Goal: Task Accomplishment & Management: Use online tool/utility

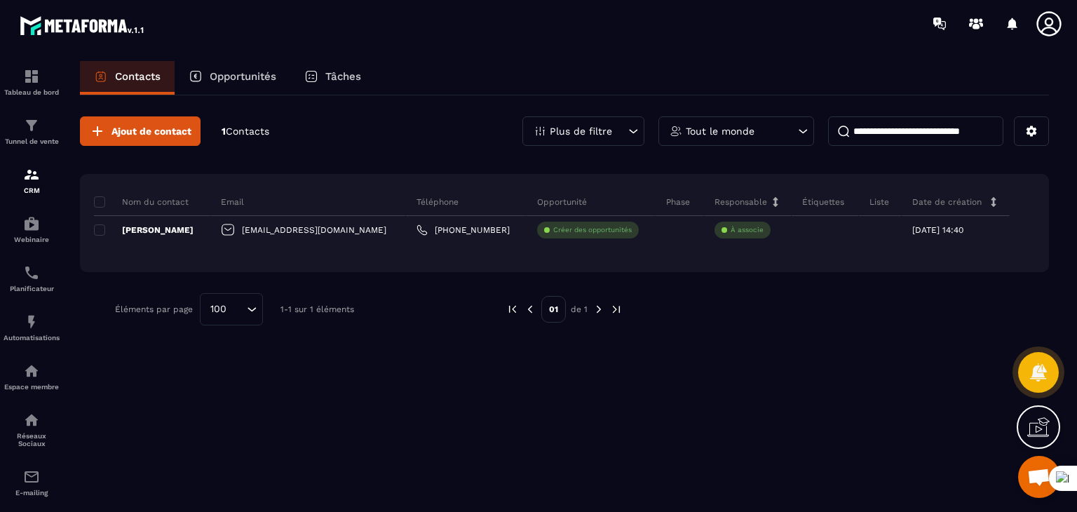
click at [245, 78] on p "Opportunités" at bounding box center [243, 76] width 67 height 13
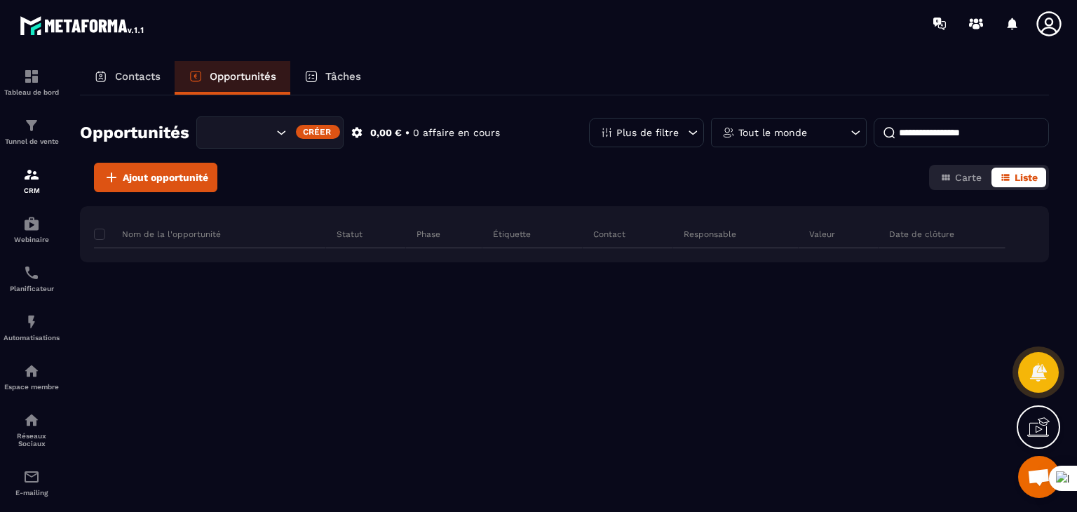
click at [141, 75] on p "Contacts" at bounding box center [138, 76] width 46 height 13
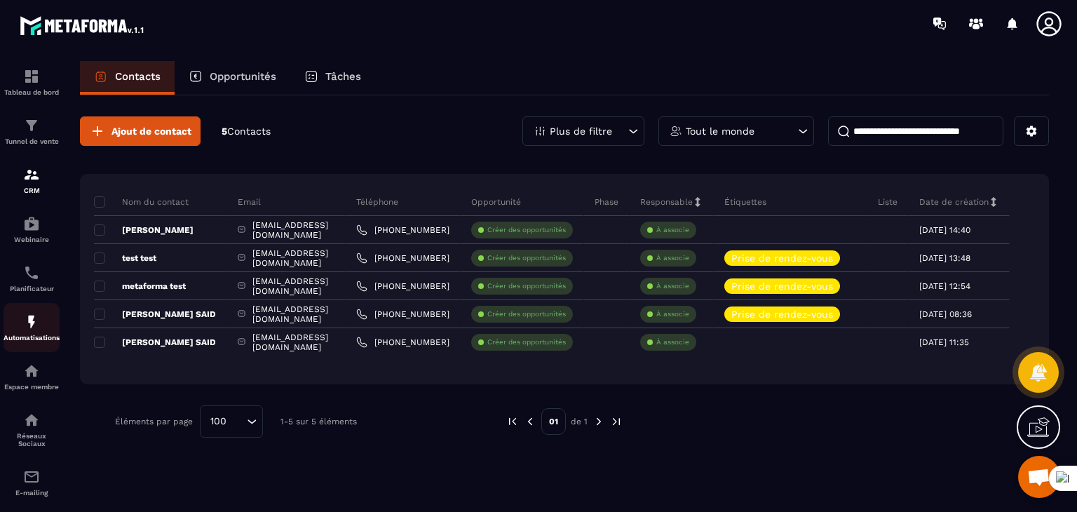
click at [28, 327] on img at bounding box center [31, 321] width 17 height 17
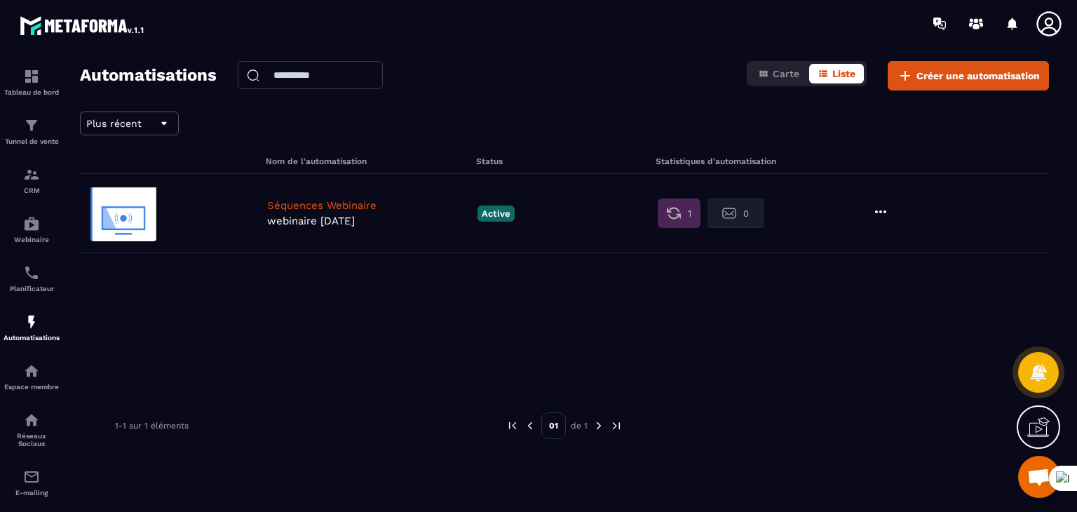
click at [885, 206] on icon at bounding box center [880, 211] width 17 height 17
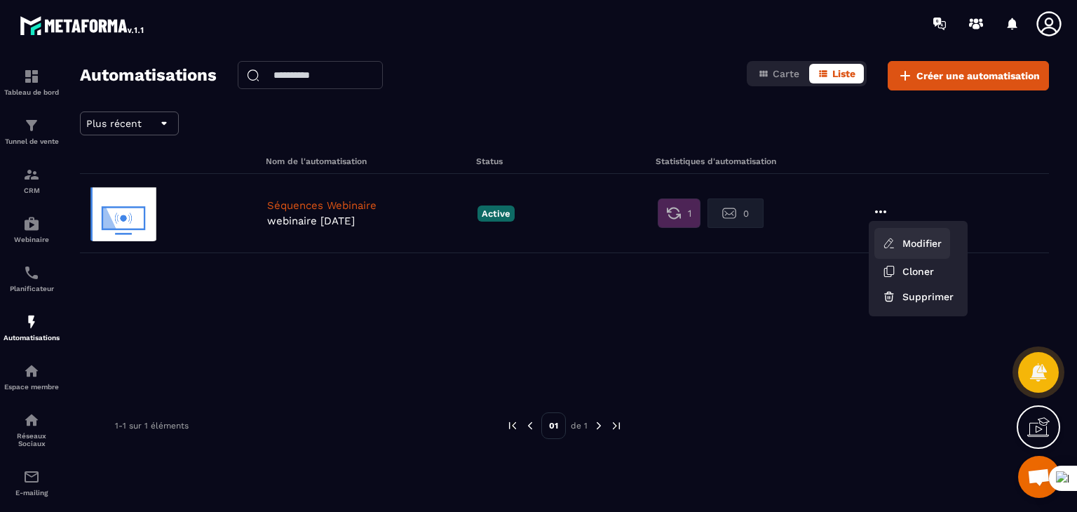
click at [909, 236] on link "Modifier" at bounding box center [912, 243] width 76 height 31
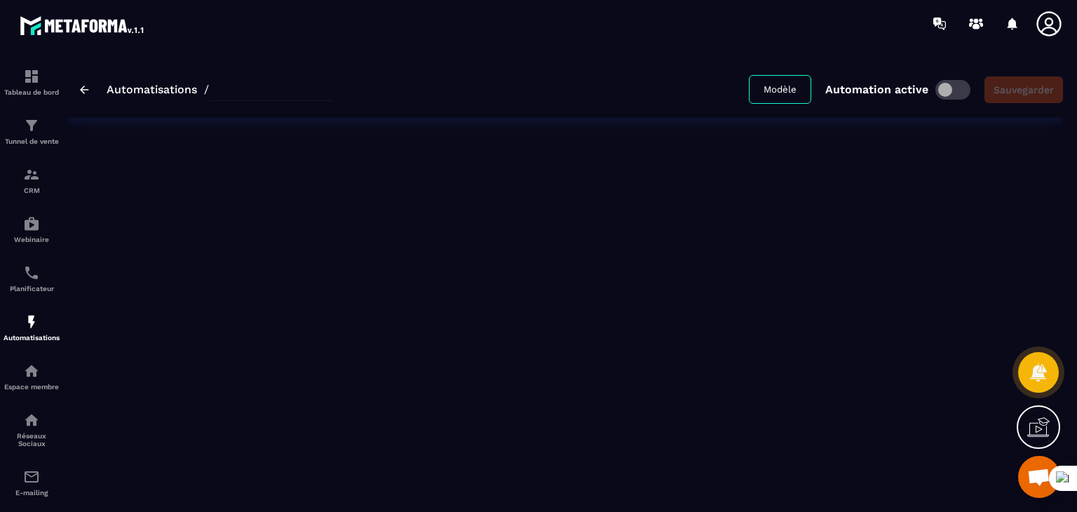
type input "**********"
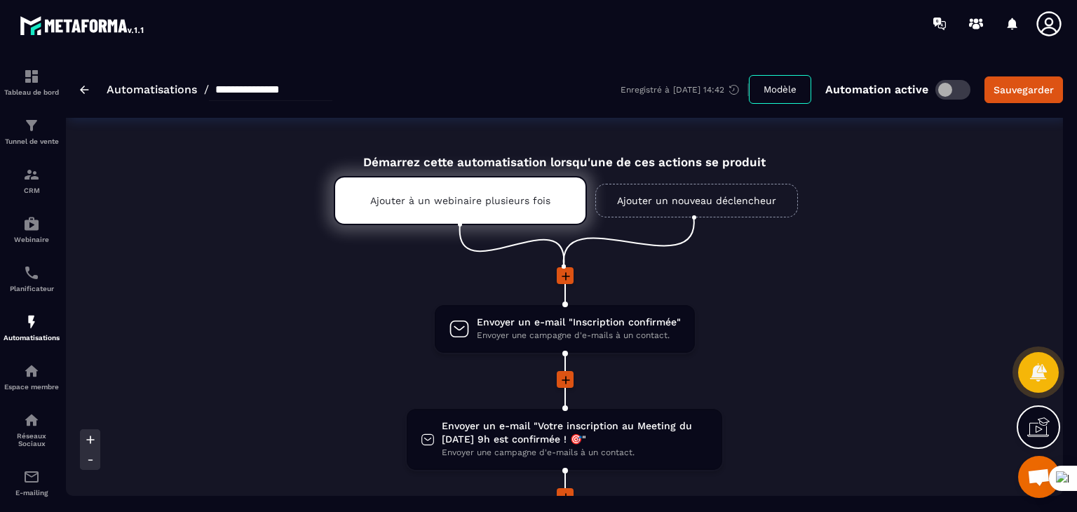
click at [888, 299] on li at bounding box center [564, 285] width 729 height 36
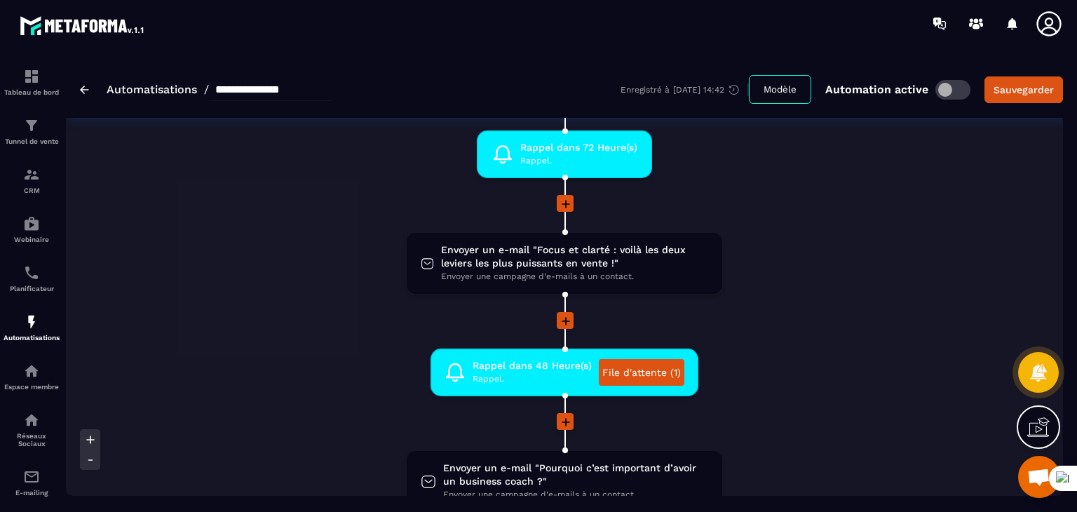
scroll to position [421, 0]
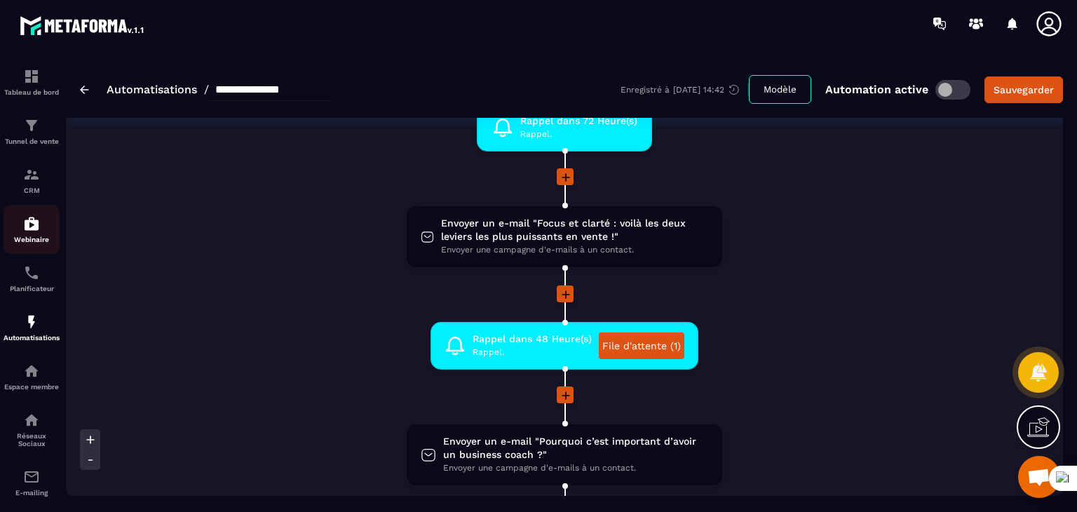
click at [27, 229] on img at bounding box center [31, 223] width 17 height 17
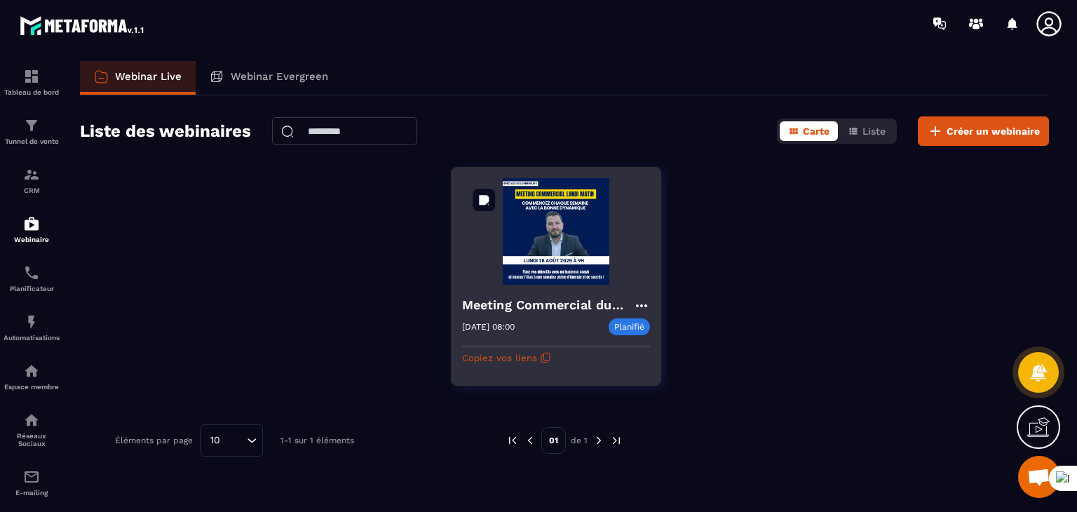
click at [567, 242] on img at bounding box center [556, 231] width 188 height 107
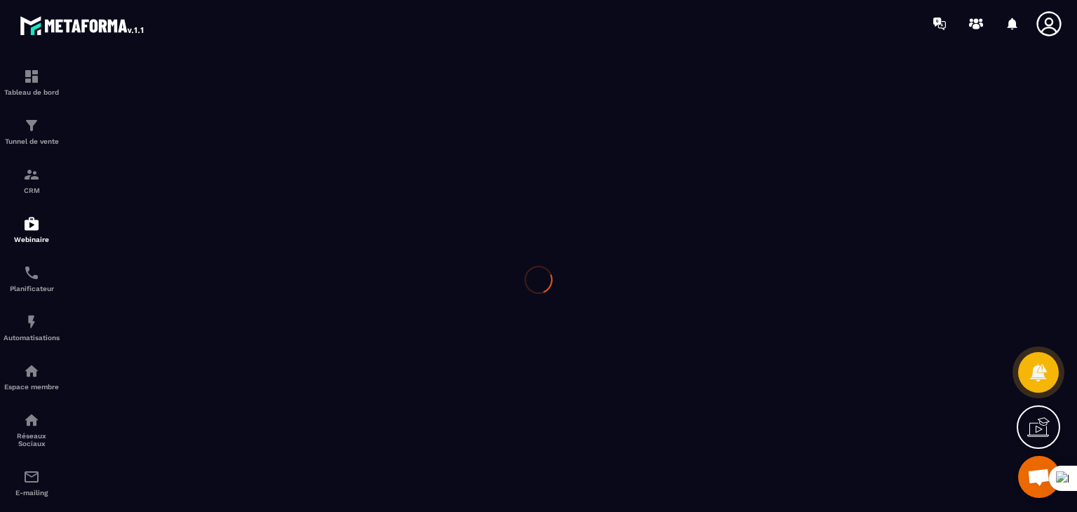
type input "**********"
type textarea "**********"
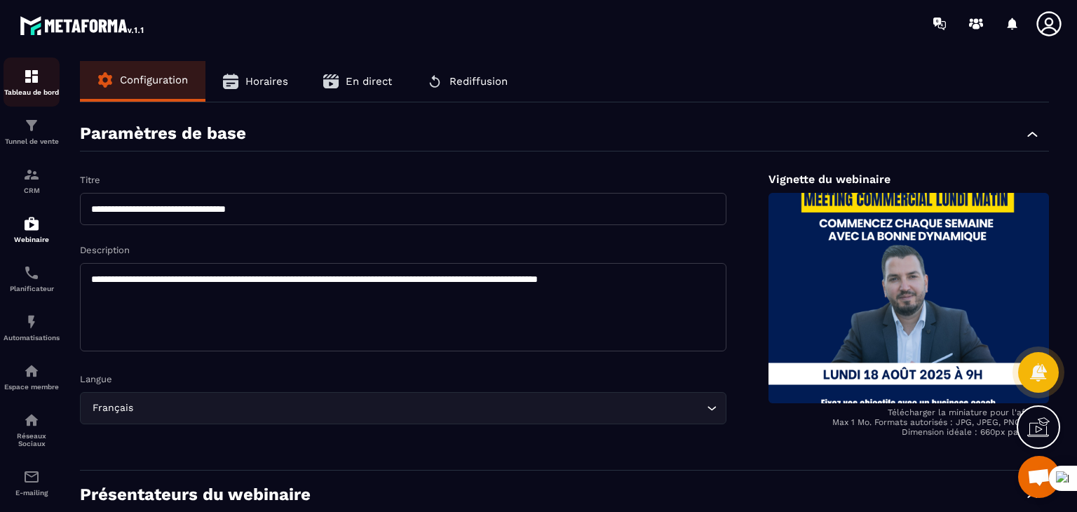
click at [34, 85] on div "Tableau de bord" at bounding box center [32, 82] width 56 height 28
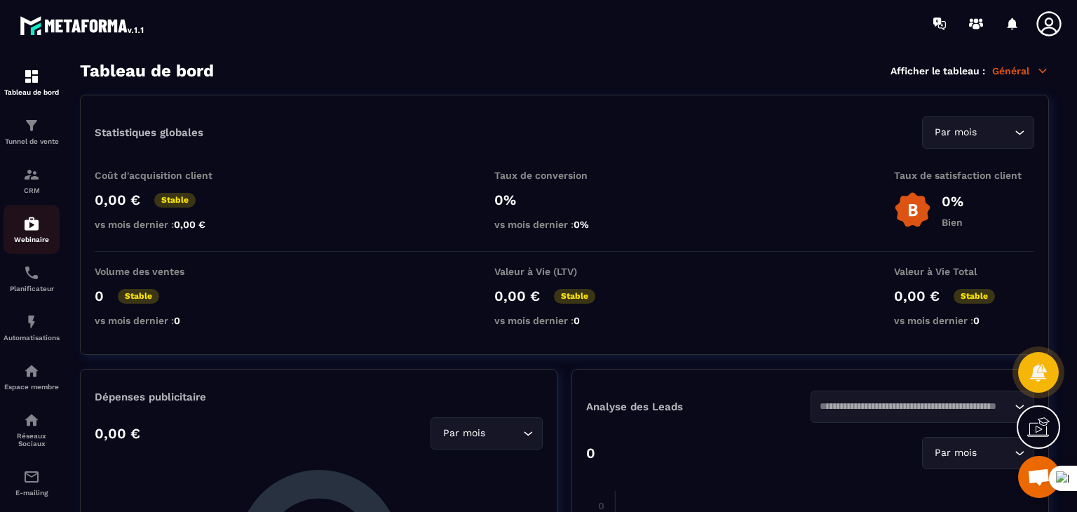
click at [33, 241] on p "Webinaire" at bounding box center [32, 240] width 56 height 8
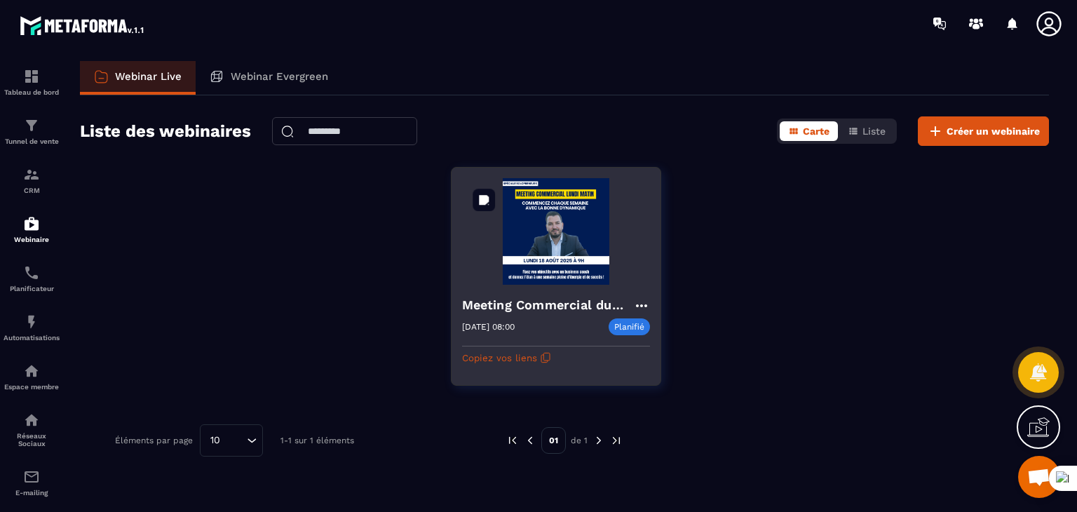
click at [550, 273] on img at bounding box center [556, 231] width 188 height 107
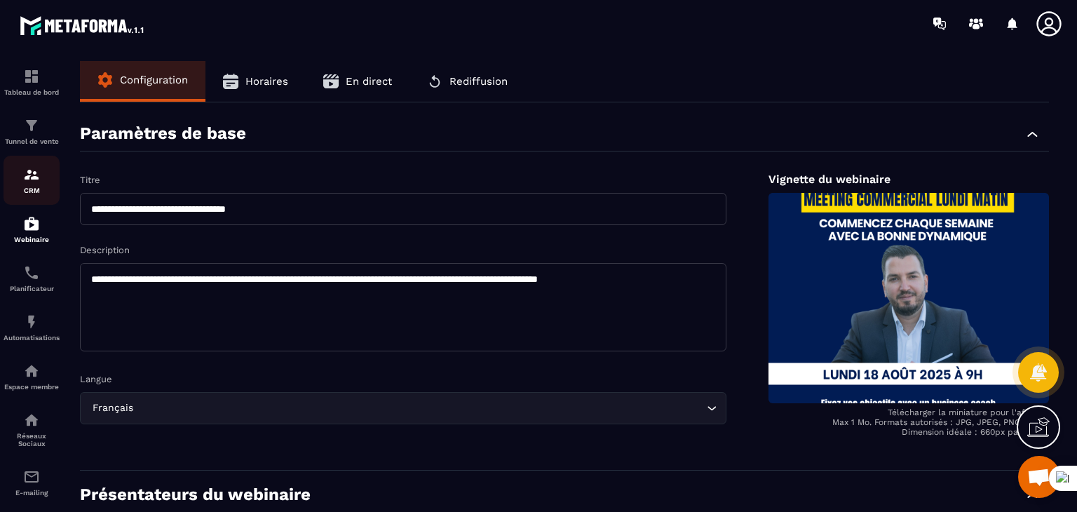
click at [29, 173] on img at bounding box center [31, 174] width 17 height 17
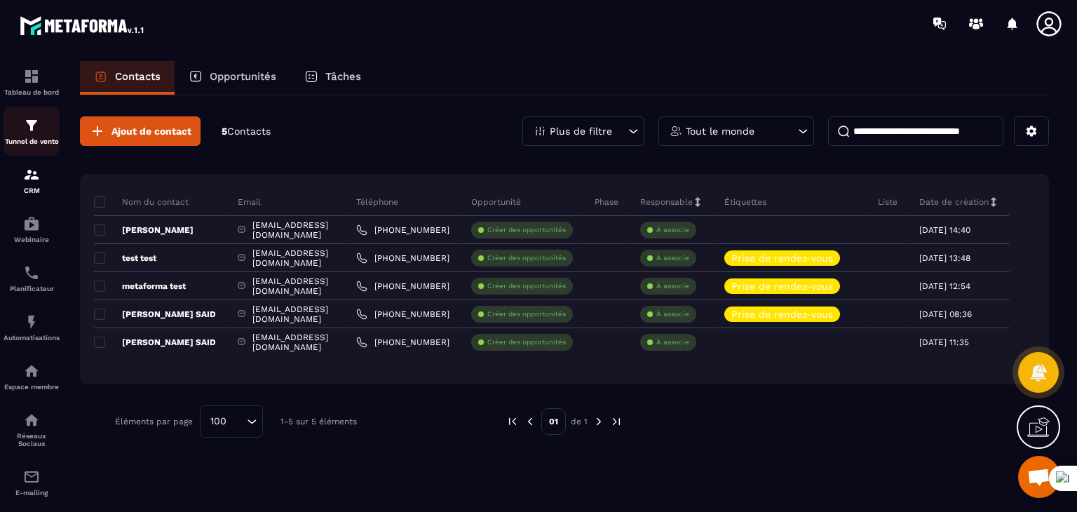
click at [34, 116] on link "Tunnel de vente" at bounding box center [32, 131] width 56 height 49
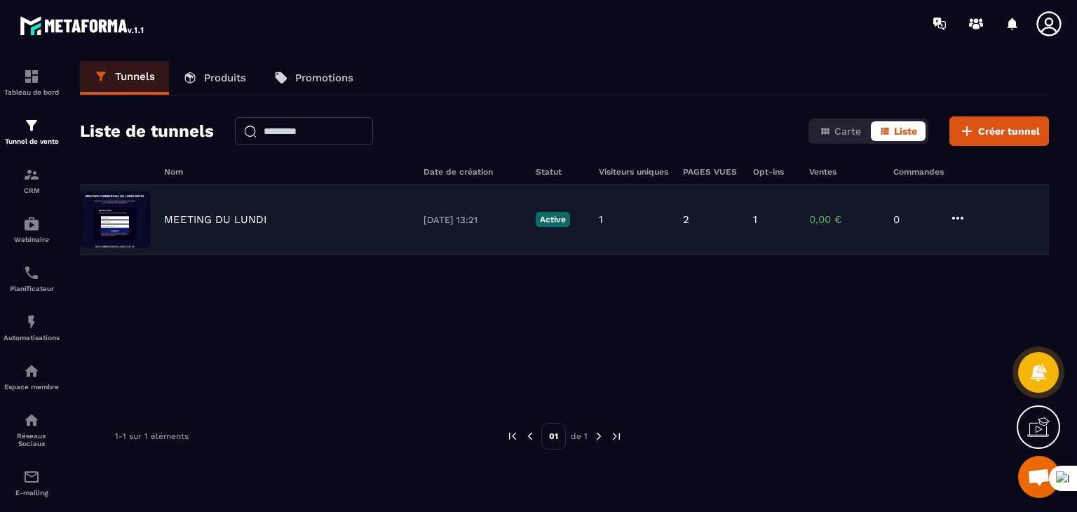
click at [301, 221] on div "MEETING DU LUNDI" at bounding box center [286, 219] width 245 height 13
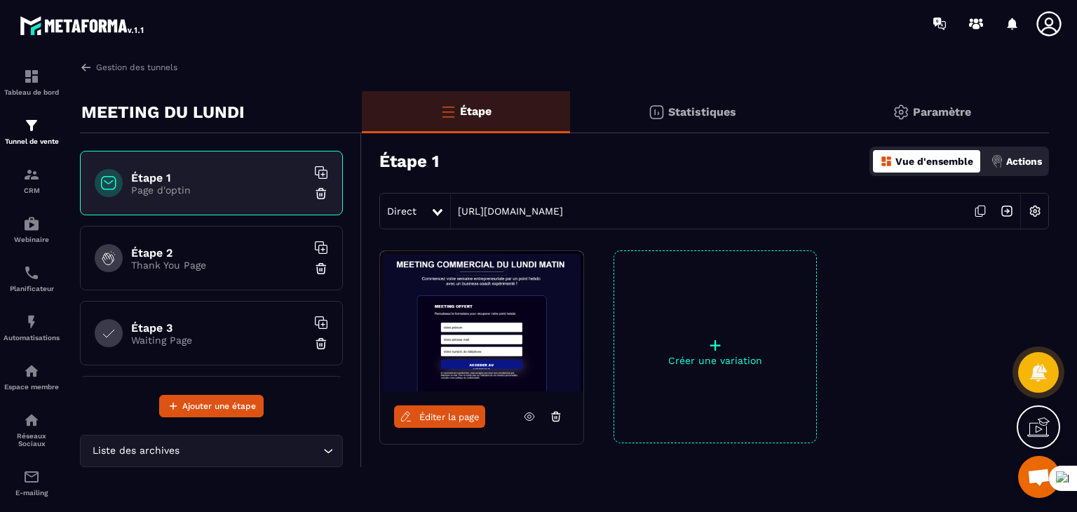
click at [529, 413] on icon at bounding box center [529, 416] width 13 height 13
click at [43, 332] on div "Automatisations" at bounding box center [32, 327] width 56 height 28
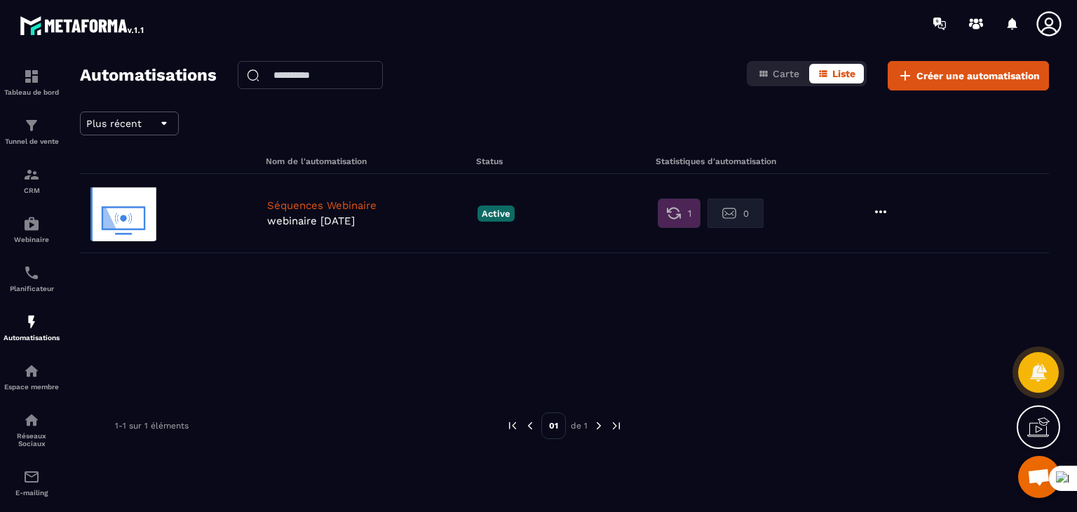
click at [361, 203] on p "Séquences Webinaire" at bounding box center [368, 205] width 203 height 13
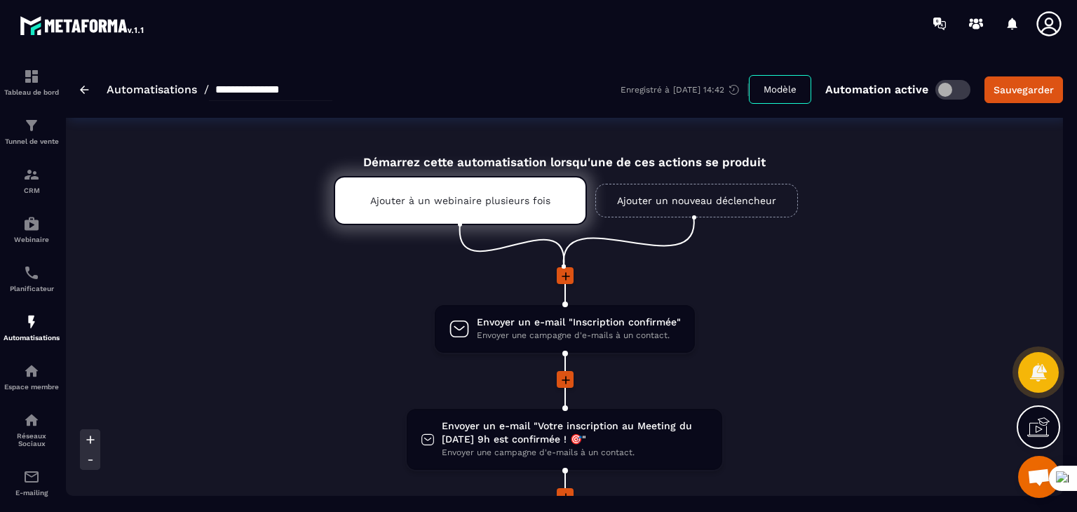
click at [831, 385] on div at bounding box center [564, 380] width 729 height 19
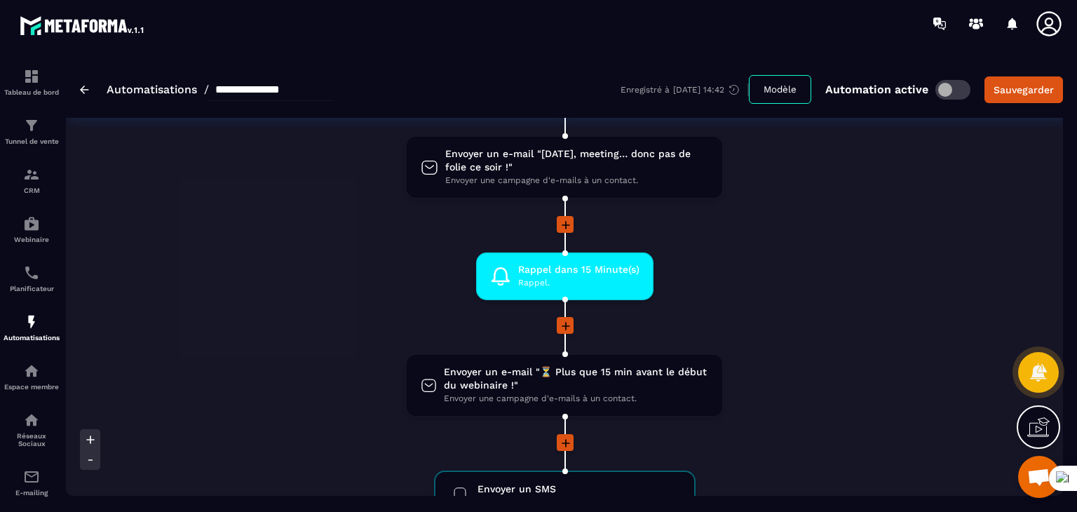
scroll to position [1150, 0]
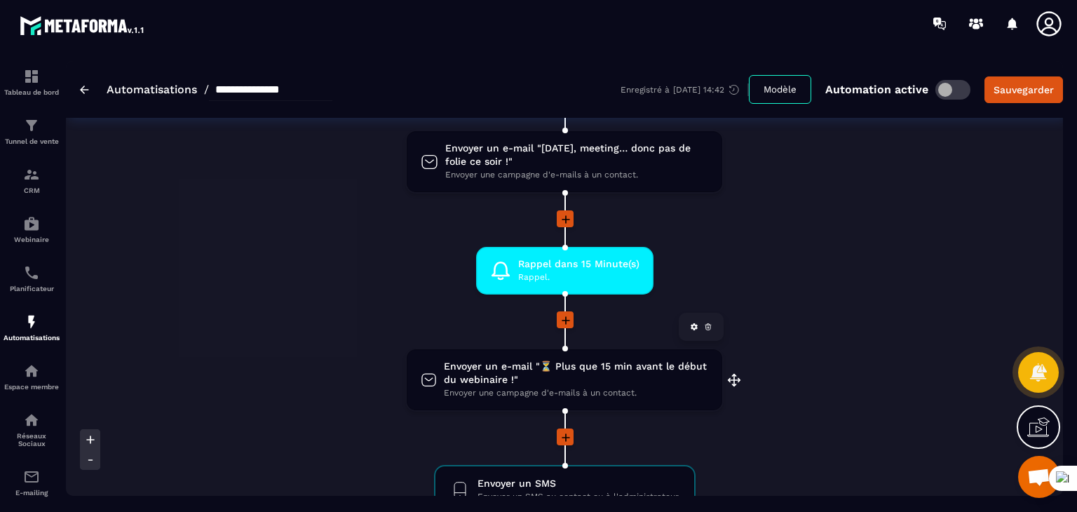
click at [593, 365] on span "Envoyer un e-mail "⏳ Plus que 15 min avant le début du webinaire !"" at bounding box center [576, 373] width 264 height 27
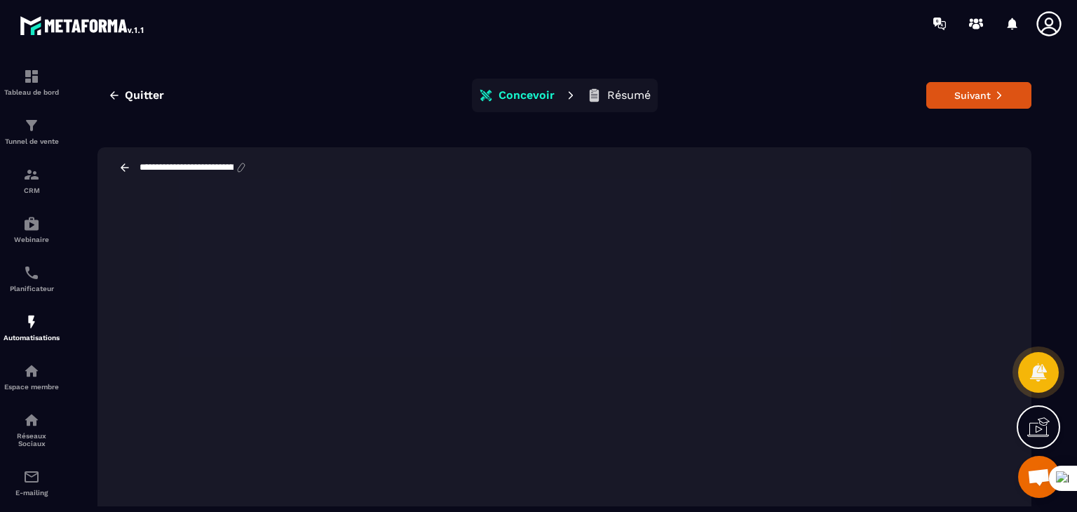
click at [441, 137] on div "**********" at bounding box center [564, 292] width 969 height 463
click at [109, 89] on icon "button" at bounding box center [114, 95] width 13 height 13
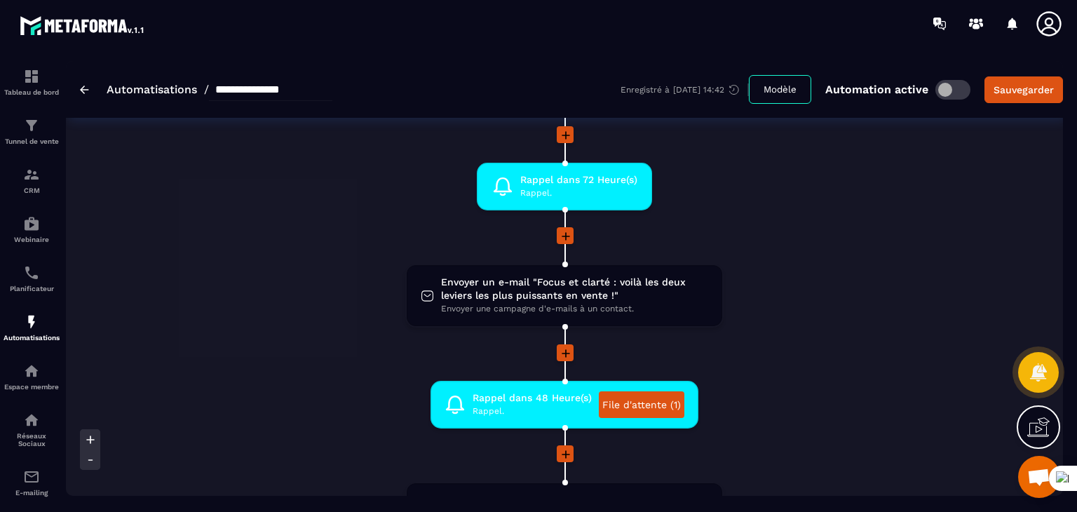
scroll to position [337, 0]
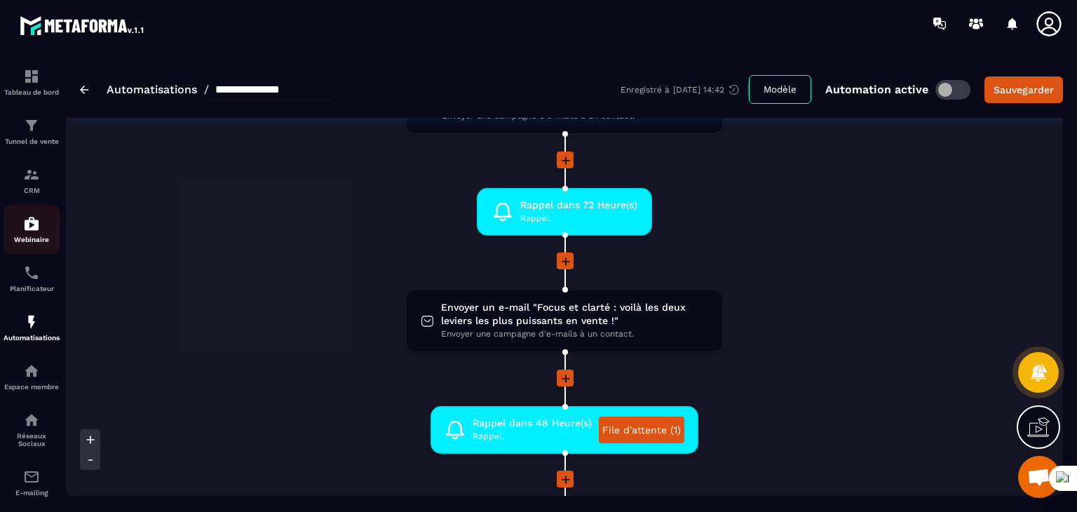
click at [34, 240] on p "Webinaire" at bounding box center [32, 240] width 56 height 8
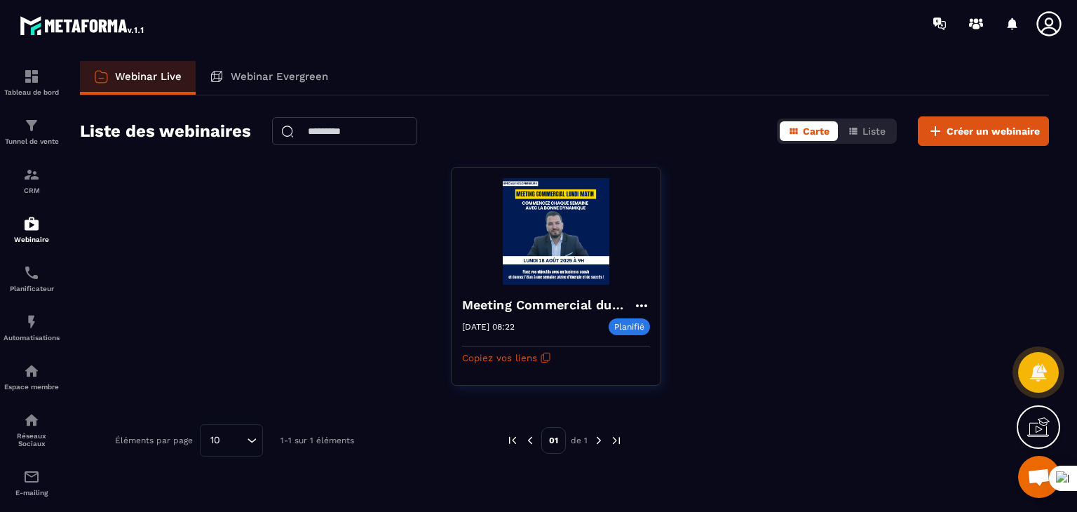
click at [766, 264] on div "Meeting Commercial du [DATE] 9H [DATE] 08:22 Planifié [DATE] 08:22 [DATE] 08:00…" at bounding box center [564, 285] width 969 height 236
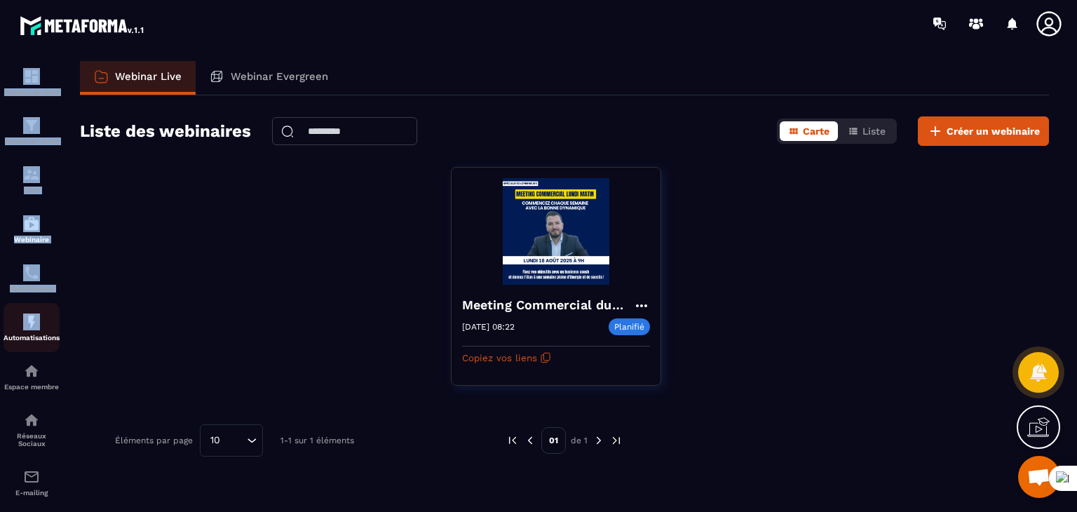
drag, startPoint x: 0, startPoint y: 318, endPoint x: 36, endPoint y: 330, distance: 37.9
click at [36, 330] on div "Tableau de bord Tunnel de vente CRM Webinaire Planificateur Automatisations Esp…" at bounding box center [119, 278] width 239 height 463
click at [36, 330] on img at bounding box center [31, 321] width 17 height 17
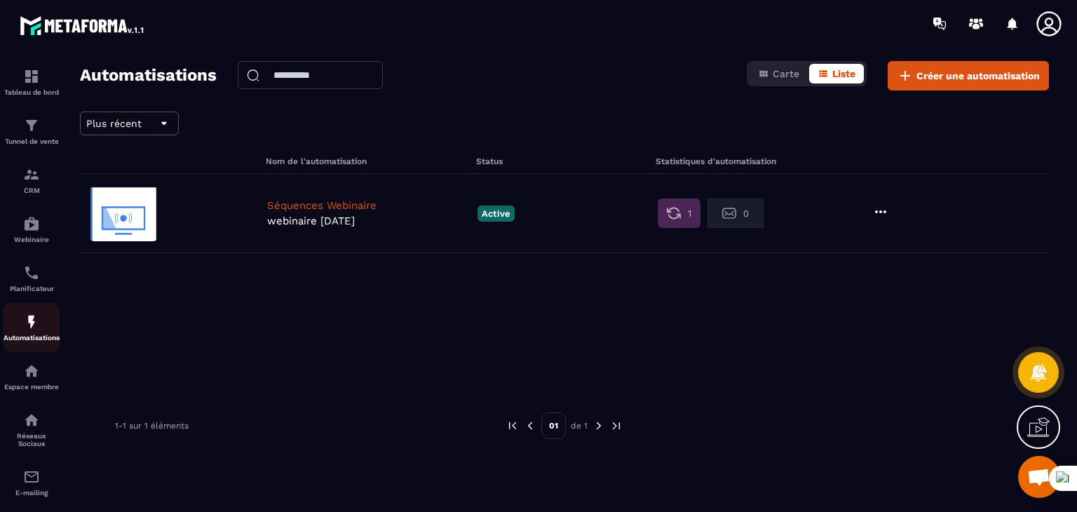
click at [36, 318] on img at bounding box center [31, 321] width 17 height 17
click at [273, 215] on p "webinaire [DATE]" at bounding box center [368, 221] width 203 height 13
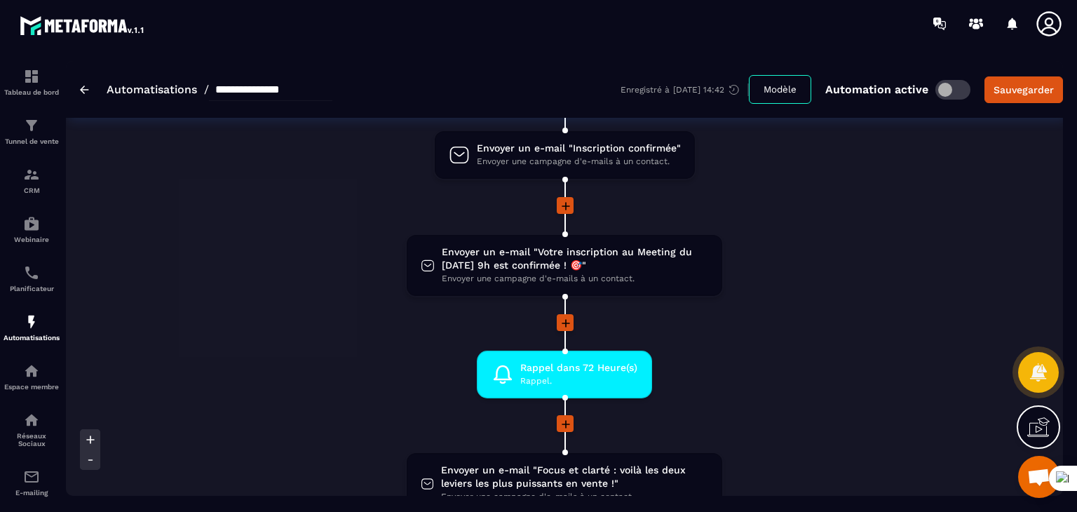
scroll to position [224, 0]
